Goal: Transaction & Acquisition: Subscribe to service/newsletter

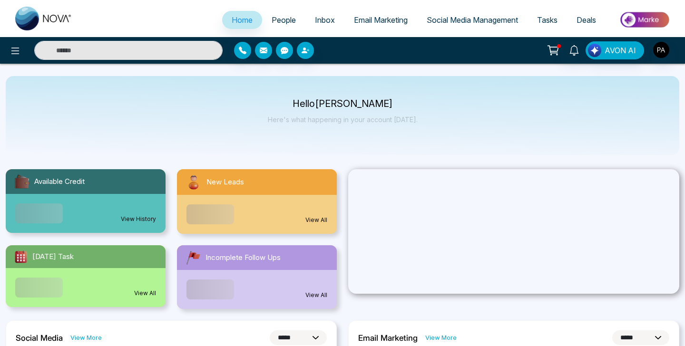
select select "*"
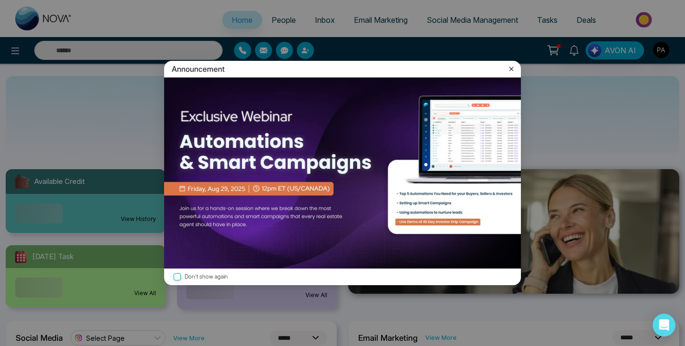
click at [666, 50] on div "Announcement Don't show again" at bounding box center [342, 173] width 685 height 346
click at [512, 68] on icon at bounding box center [511, 69] width 4 height 4
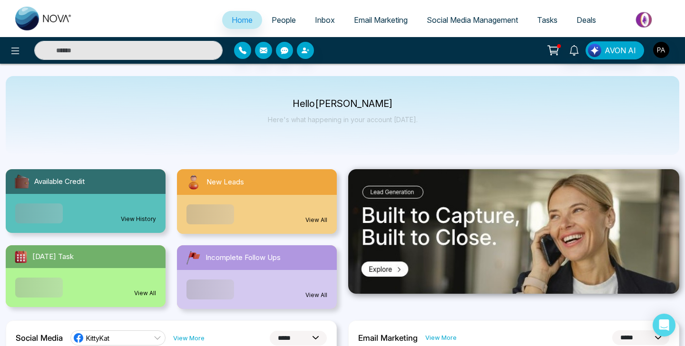
click at [553, 52] on icon at bounding box center [553, 50] width 13 height 13
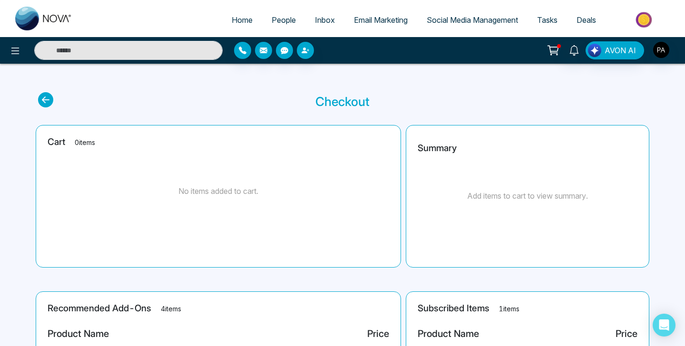
click at [375, 24] on link "Email Marketing" at bounding box center [380, 20] width 73 height 18
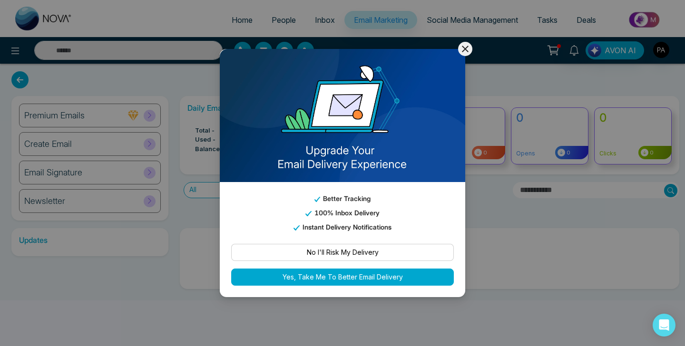
click at [469, 42] on div "Better Tracking 100% Inbox Delivery Instant Delivery Notifications No I'll Risk…" at bounding box center [342, 173] width 685 height 346
